Goal: Task Accomplishment & Management: Use online tool/utility

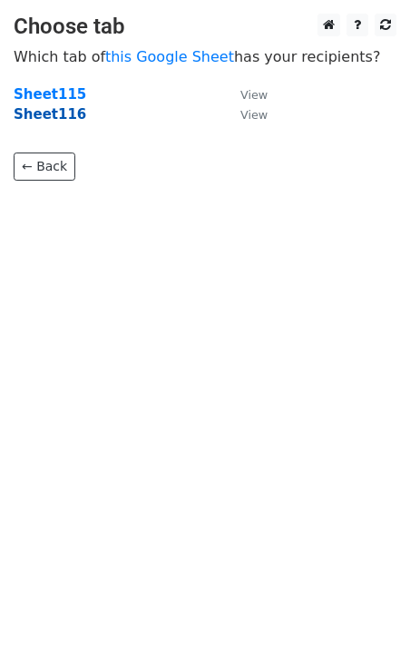
click at [43, 113] on strong "Sheet116" at bounding box center [50, 114] width 73 height 16
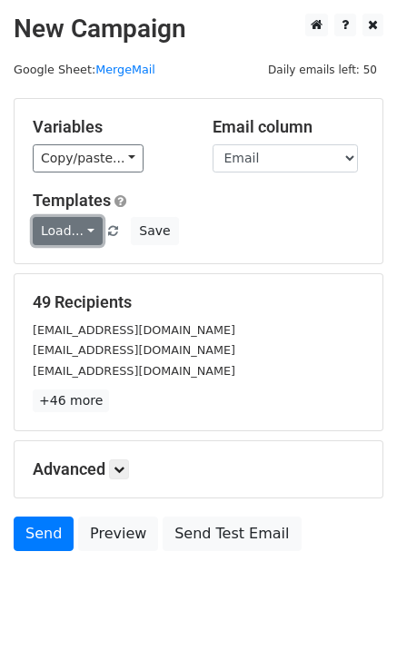
click at [64, 237] on link "Load..." at bounding box center [68, 231] width 70 height 28
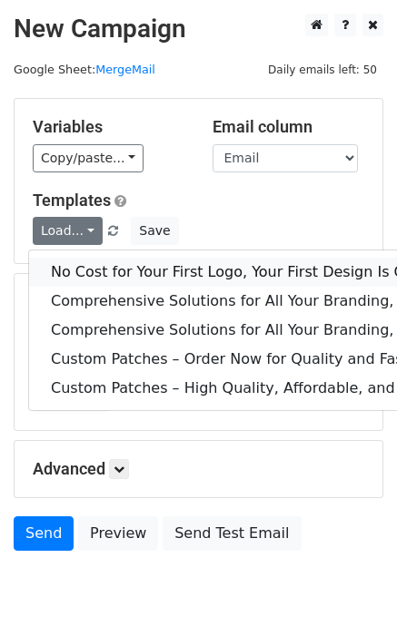
click at [100, 266] on link "No Cost for Your First Logo, Your First Design Is On Us!" at bounding box center [370, 272] width 683 height 29
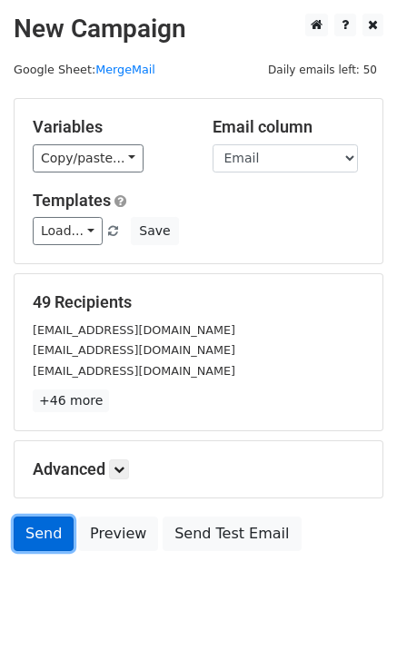
click at [21, 542] on link "Send" at bounding box center [44, 533] width 60 height 34
